Goal: Task Accomplishment & Management: Manage account settings

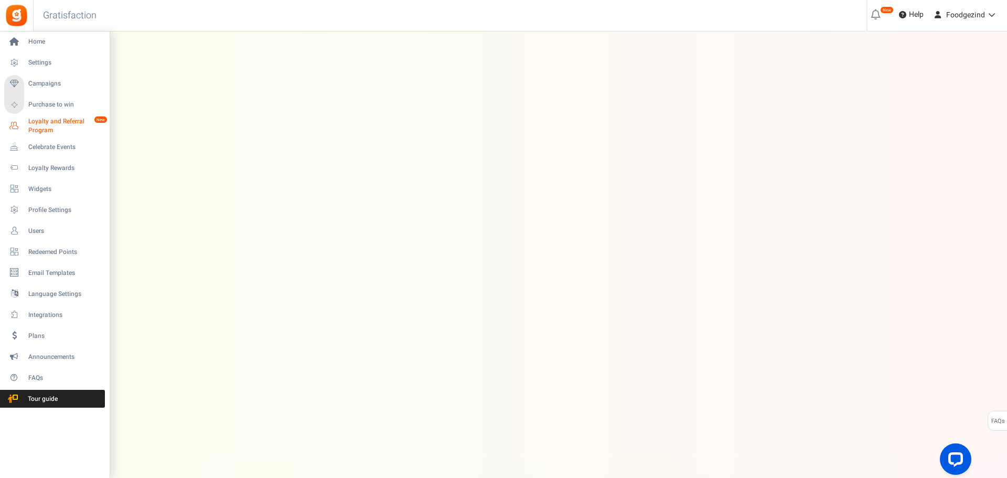
click at [49, 129] on span "Loyalty and Referral Program" at bounding box center [66, 126] width 77 height 18
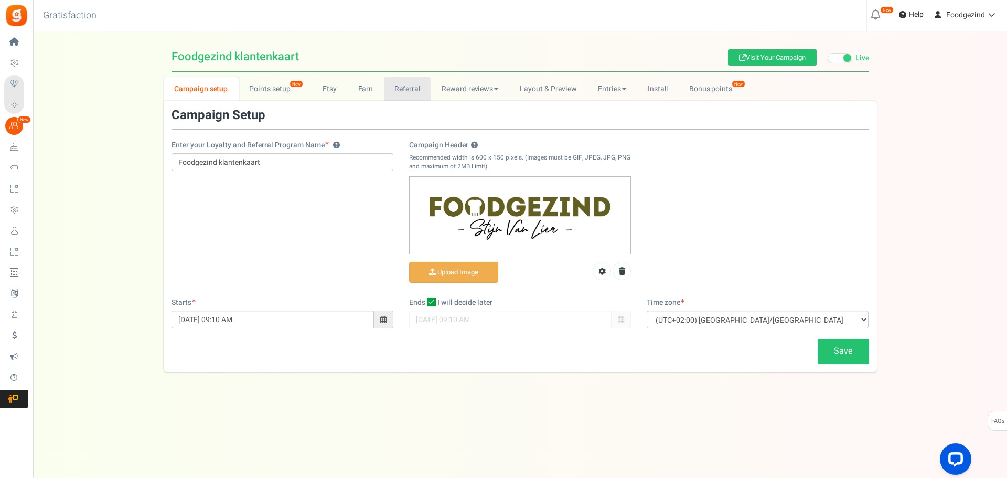
click at [393, 90] on link "Referral" at bounding box center [407, 89] width 47 height 24
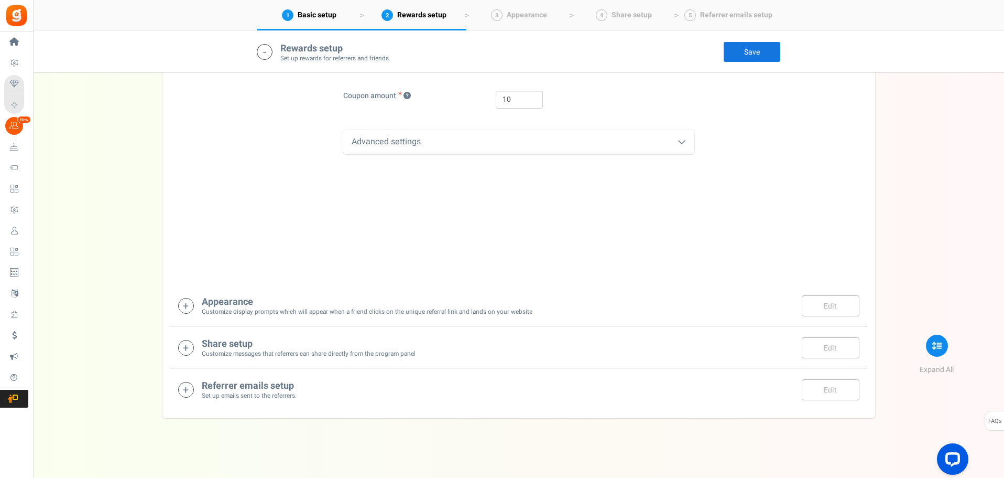
scroll to position [488, 0]
click at [267, 339] on h4 "Share setup" at bounding box center [309, 340] width 214 height 10
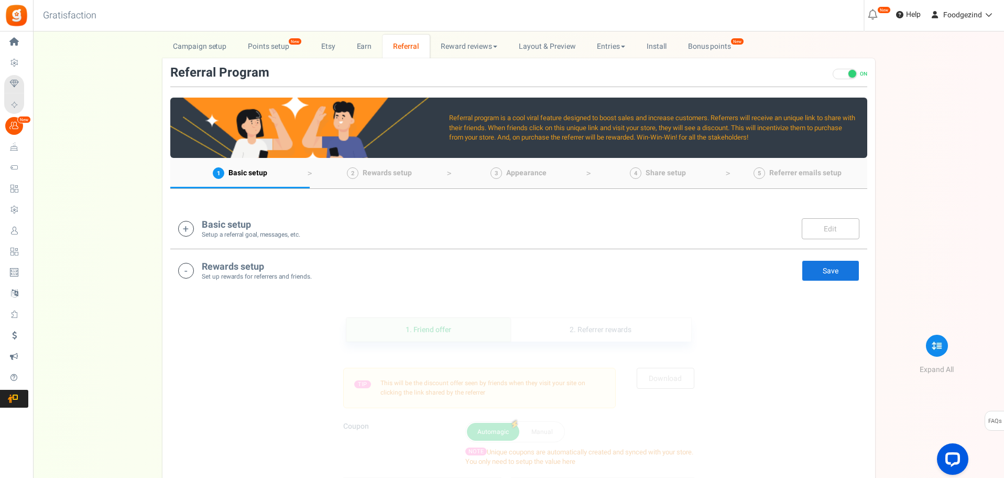
scroll to position [0, 0]
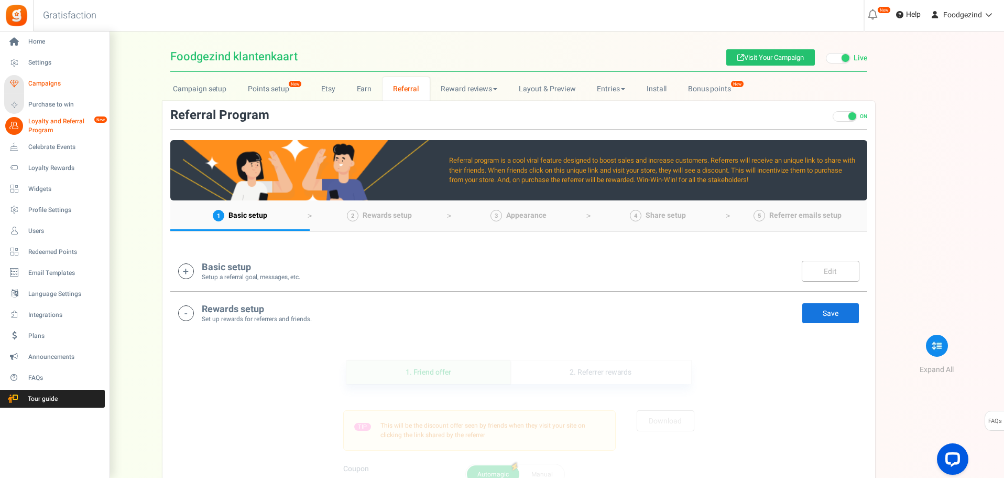
click at [46, 78] on link "Campaigns" at bounding box center [54, 84] width 101 height 18
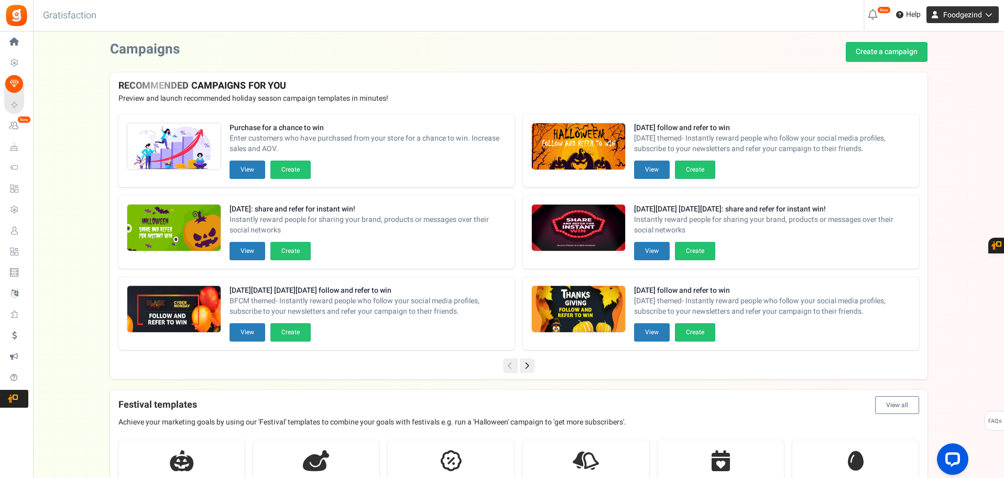
click at [972, 13] on span "Foodgezind" at bounding box center [963, 14] width 39 height 11
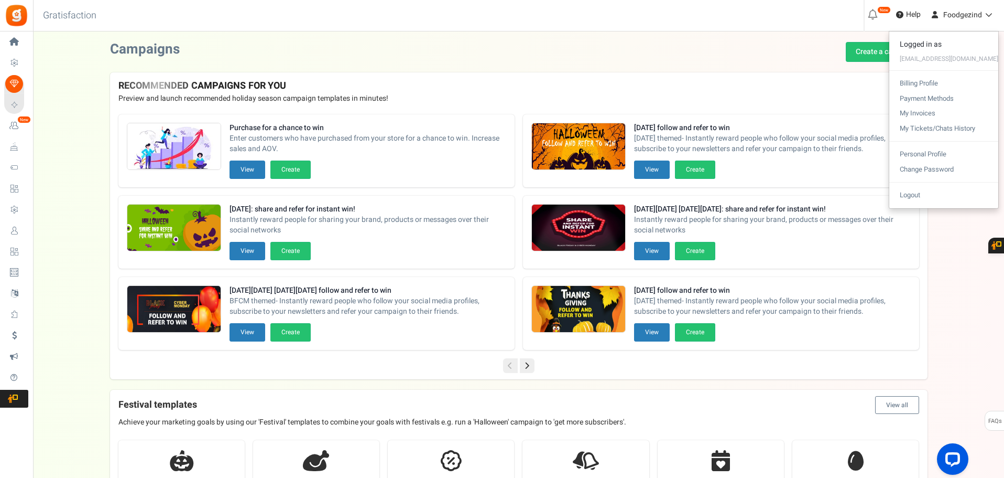
click at [669, 61] on div "Campaigns Create a campaign" at bounding box center [519, 52] width 818 height 20
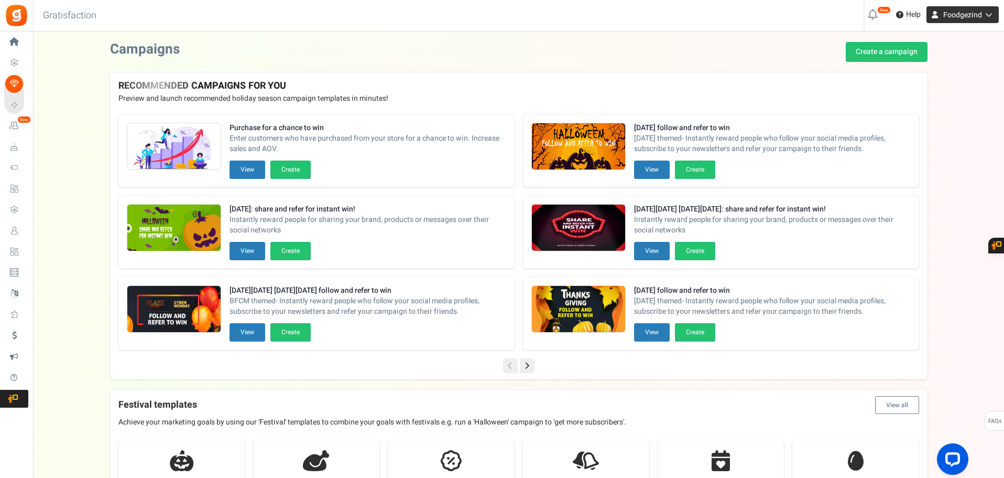
click at [949, 15] on span "Foodgezind" at bounding box center [963, 14] width 39 height 11
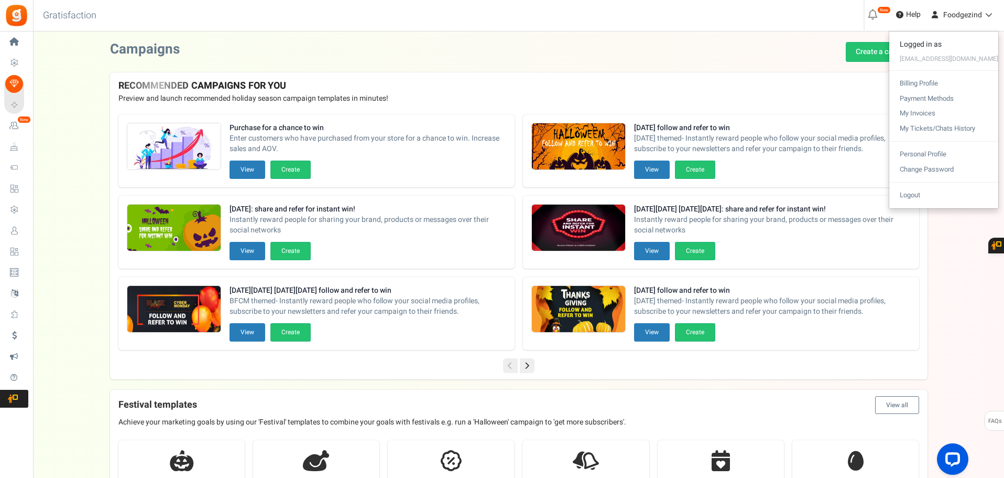
click at [349, 56] on div "Campaigns Create a campaign" at bounding box center [519, 52] width 818 height 20
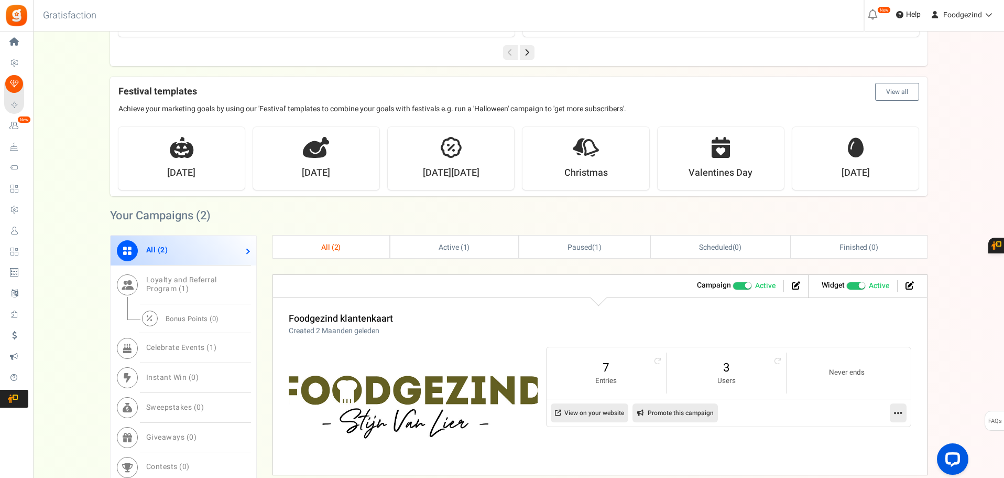
scroll to position [367, 0]
